Goal: Information Seeking & Learning: Learn about a topic

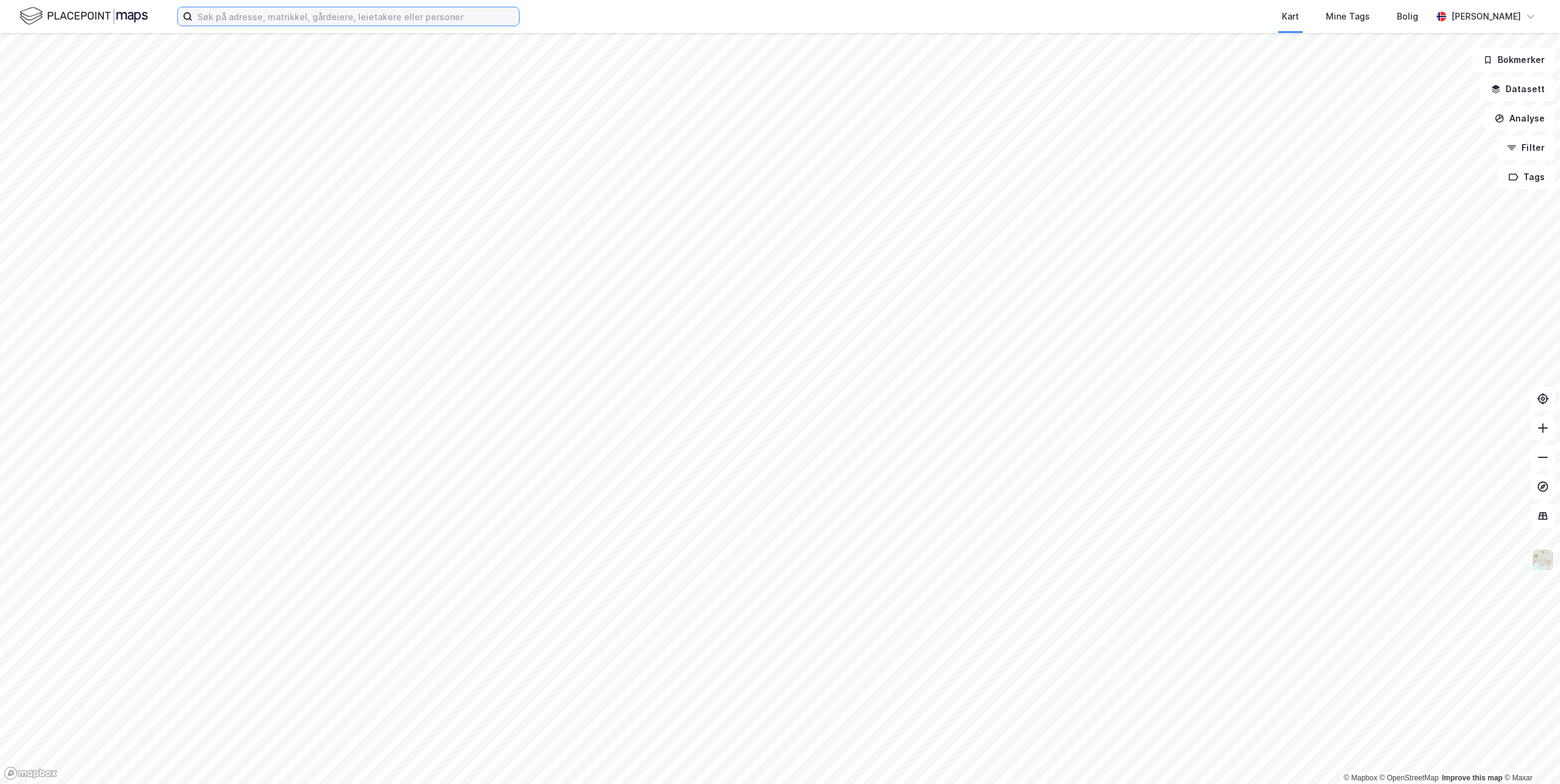
click at [348, 12] on input at bounding box center [355, 16] width 327 height 18
click at [338, 10] on input at bounding box center [355, 16] width 327 height 18
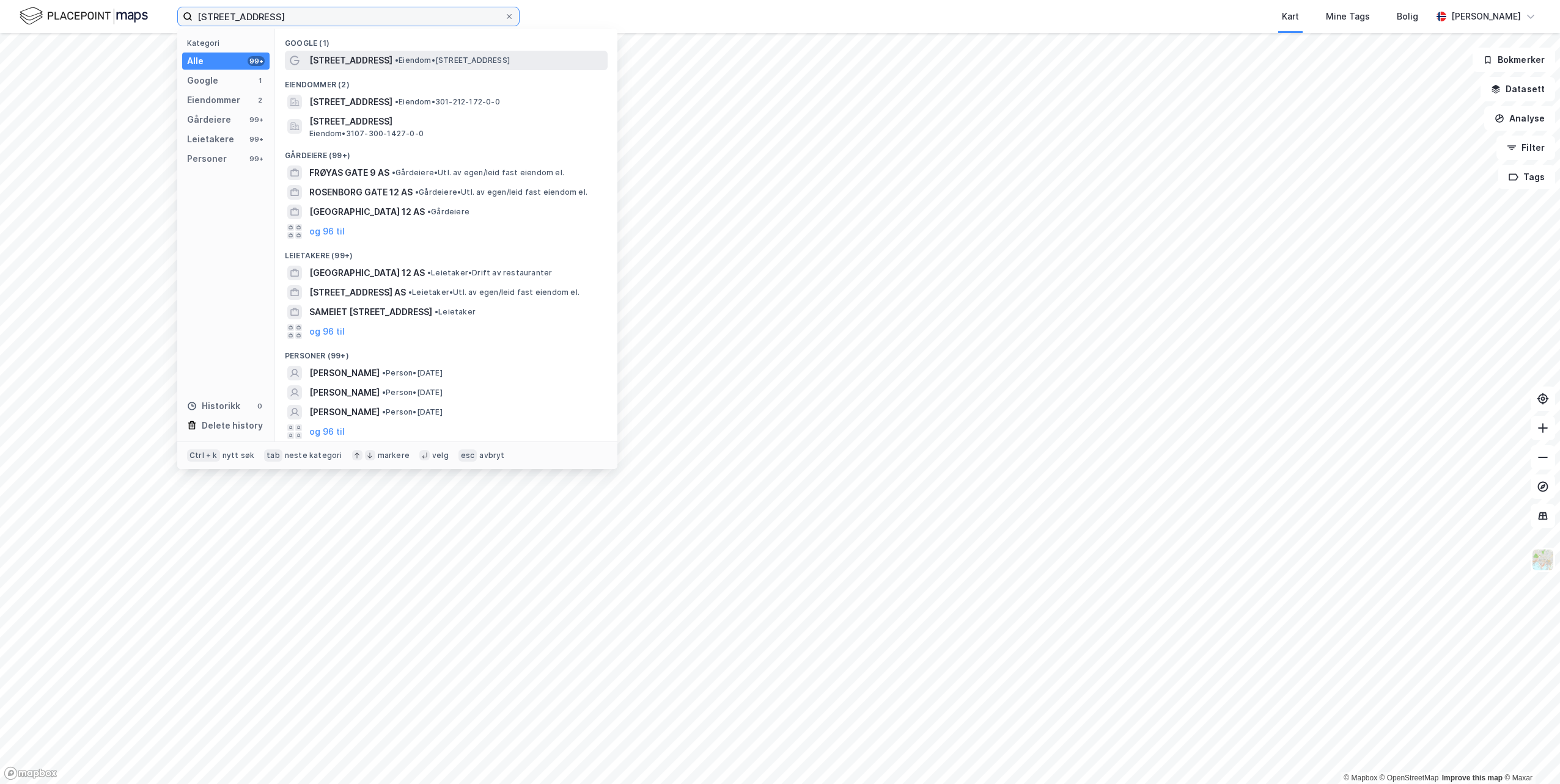
type input "frøyas gate 12"
click at [305, 67] on div "Frøyas gate 12 • Eiendom • Frøyas gate 12, 0273 Oslo" at bounding box center [446, 60] width 323 height 20
